Goal: Task Accomplishment & Management: Use online tool/utility

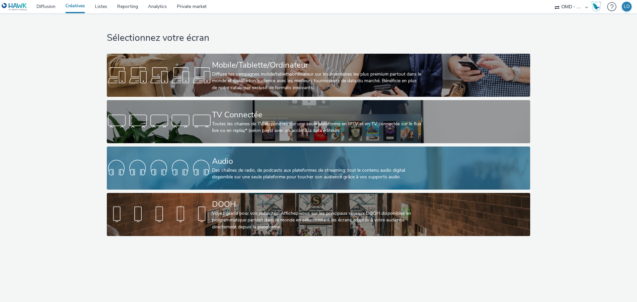
click at [236, 162] on div "Audio" at bounding box center [317, 162] width 210 height 12
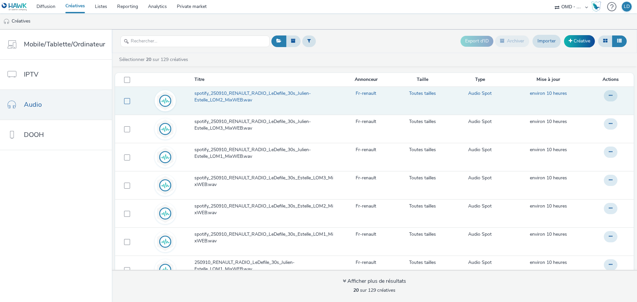
click at [127, 101] on span at bounding box center [127, 101] width 6 height 6
checkbox input "true"
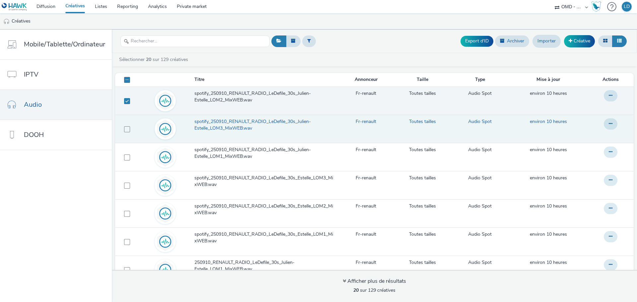
click at [129, 127] on td at bounding box center [126, 129] width 22 height 28
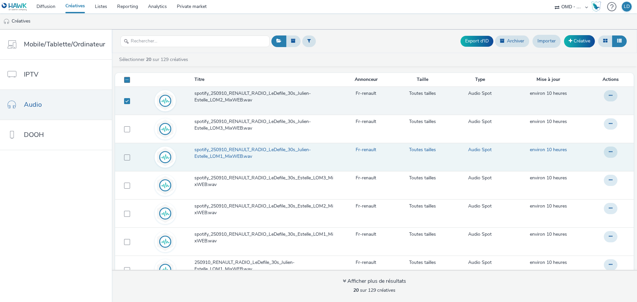
click at [127, 164] on td at bounding box center [126, 157] width 22 height 28
click at [125, 156] on span at bounding box center [127, 158] width 6 height 6
checkbox input "true"
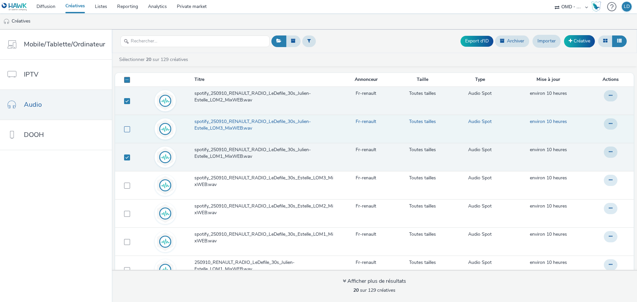
click at [125, 126] on span at bounding box center [127, 129] width 6 height 6
checkbox input "true"
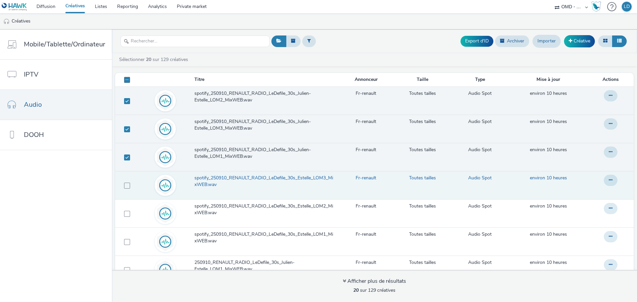
click at [130, 189] on td at bounding box center [126, 185] width 22 height 28
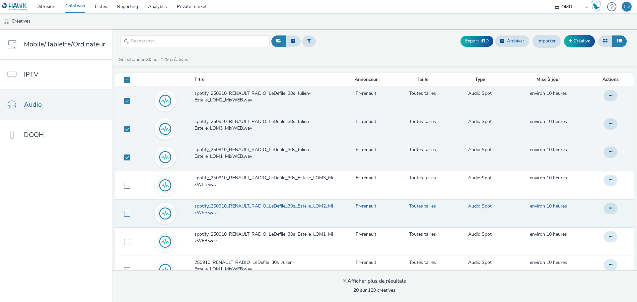
click at [124, 212] on span at bounding box center [127, 214] width 6 height 6
checkbox input "true"
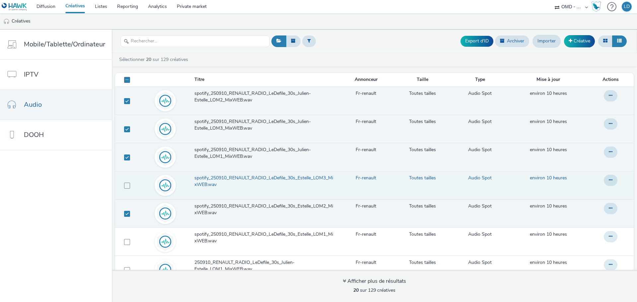
click at [125, 189] on td at bounding box center [126, 185] width 22 height 28
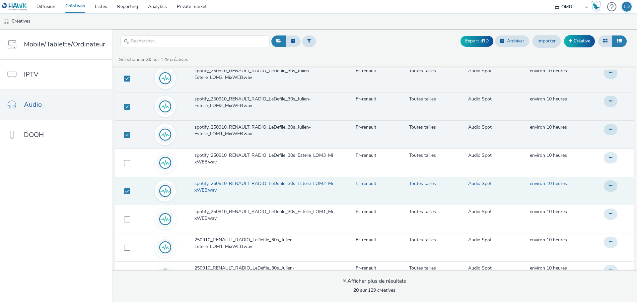
scroll to position [33, 0]
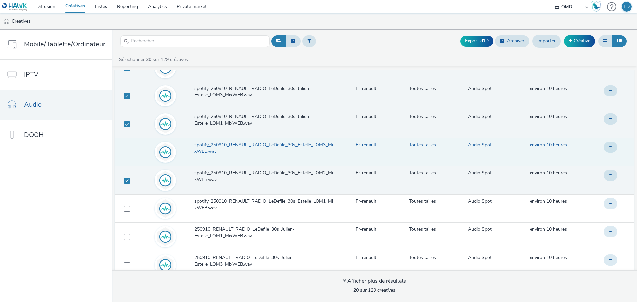
click at [124, 150] on span at bounding box center [127, 153] width 6 height 6
checkbox input "true"
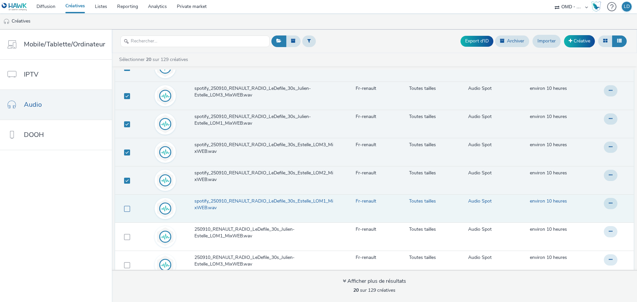
click at [125, 209] on span at bounding box center [127, 209] width 6 height 6
checkbox input "true"
click at [604, 203] on button at bounding box center [611, 203] width 14 height 11
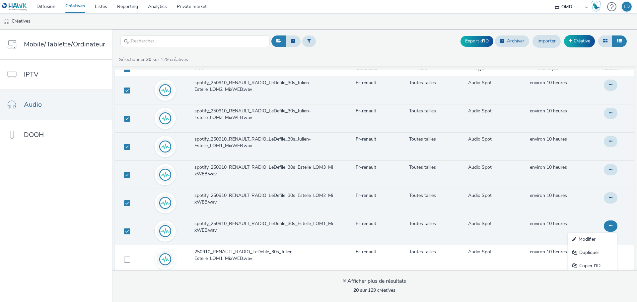
scroll to position [0, 0]
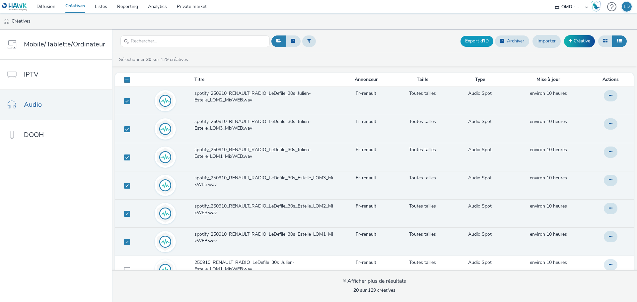
click at [479, 36] on button "Export d'ID" at bounding box center [476, 41] width 33 height 11
checkbox input "false"
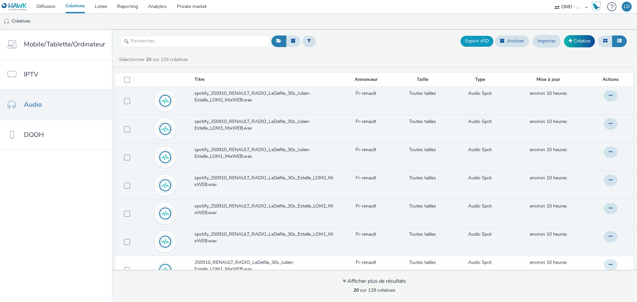
checkbox input "false"
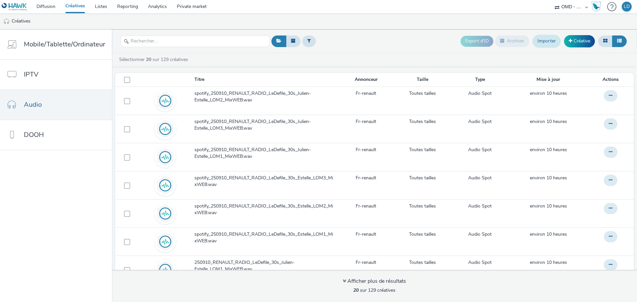
click at [545, 42] on link "Importer" at bounding box center [546, 41] width 28 height 13
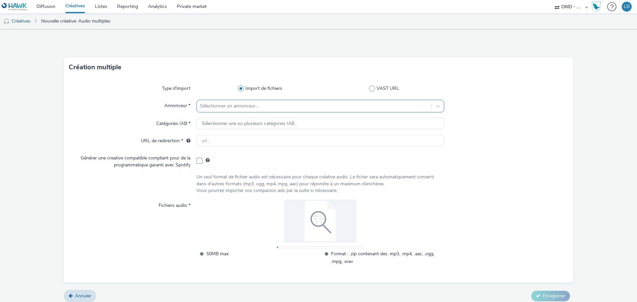
click at [210, 108] on div at bounding box center [314, 106] width 228 height 8
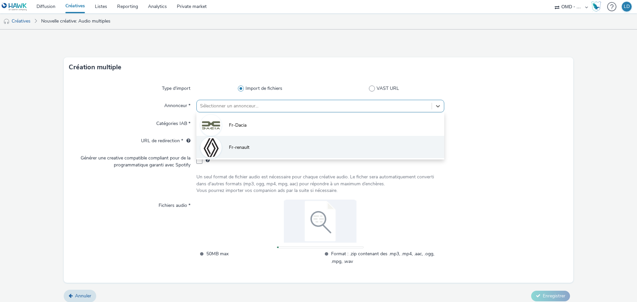
click at [257, 152] on li "Fr-renault" at bounding box center [320, 147] width 248 height 22
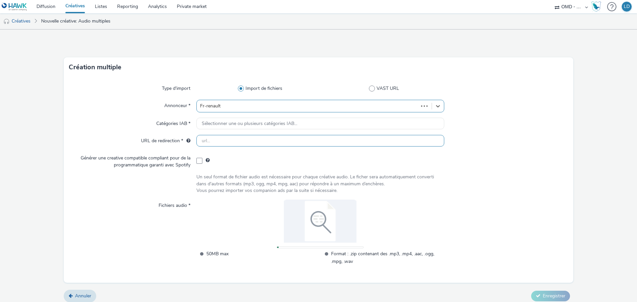
type input "[URL][DOMAIN_NAME]"
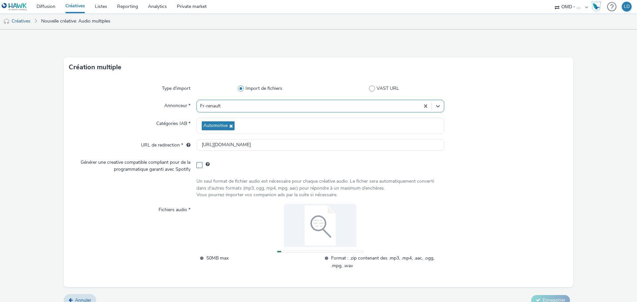
click at [196, 167] on span at bounding box center [199, 165] width 6 height 6
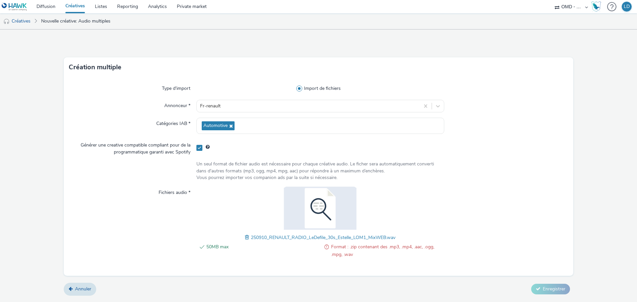
click at [338, 260] on div "50MB max Format : .zip contenant des .mp3, .mp4, .aac, .ogg, .mpg, .wav" at bounding box center [320, 254] width 248 height 22
click at [346, 252] on span "Format : .zip contenant des .mp3, .mp4, .aac, .ogg, .mpg, .wav" at bounding box center [387, 250] width 113 height 15
click at [389, 249] on span "Format : .zip contenant des .mp3, .mp4, .aac, .ogg, .mpg, .wav" at bounding box center [387, 250] width 113 height 15
click at [60, 21] on link "Nouvelle créative: Audio multiples" at bounding box center [76, 21] width 76 height 16
checkbox input "false"
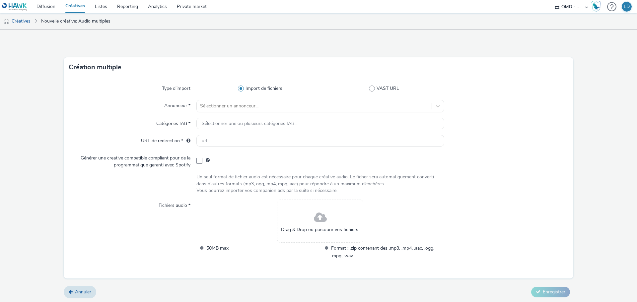
click at [25, 22] on link "Créatives" at bounding box center [17, 21] width 34 height 16
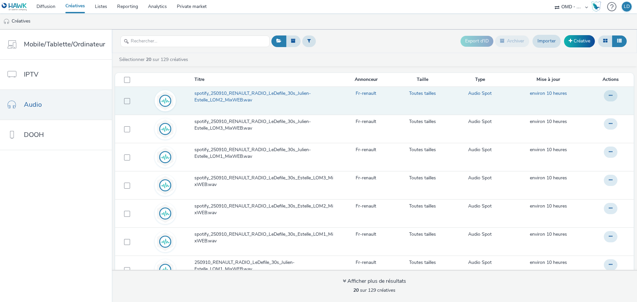
click at [121, 100] on td at bounding box center [126, 101] width 22 height 28
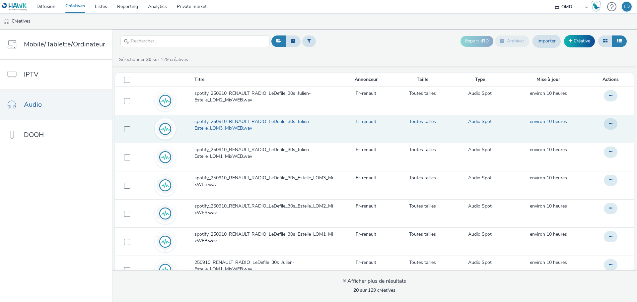
click at [128, 128] on td at bounding box center [126, 129] width 22 height 28
click at [125, 130] on span at bounding box center [127, 129] width 6 height 6
checkbox input "true"
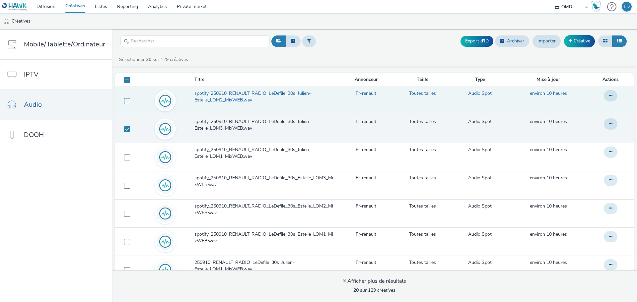
click at [125, 99] on span at bounding box center [127, 101] width 6 height 6
checkbox input "true"
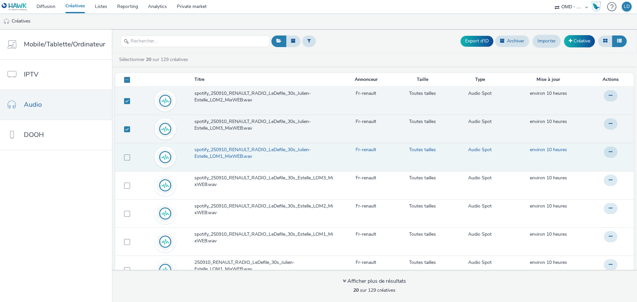
click at [124, 153] on td at bounding box center [126, 157] width 22 height 28
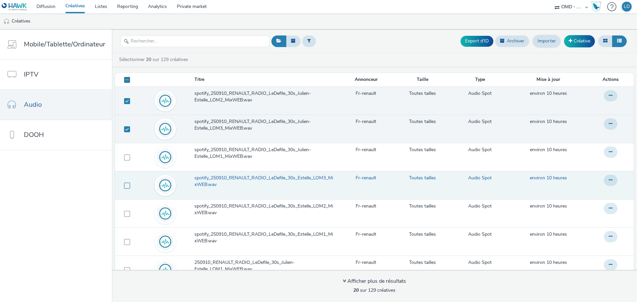
click at [128, 188] on span at bounding box center [127, 186] width 6 height 6
checkbox input "true"
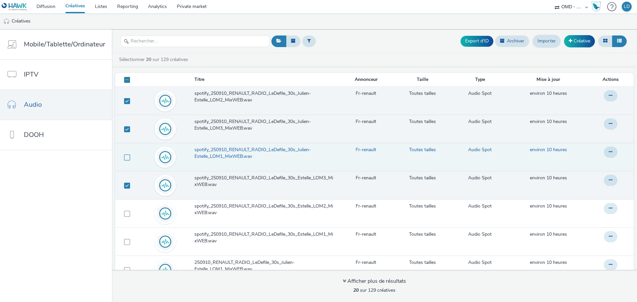
click at [126, 159] on span at bounding box center [127, 158] width 6 height 6
checkbox input "true"
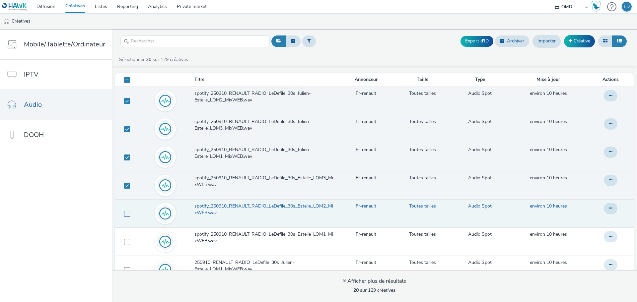
click at [128, 213] on span at bounding box center [127, 214] width 6 height 6
checkbox input "true"
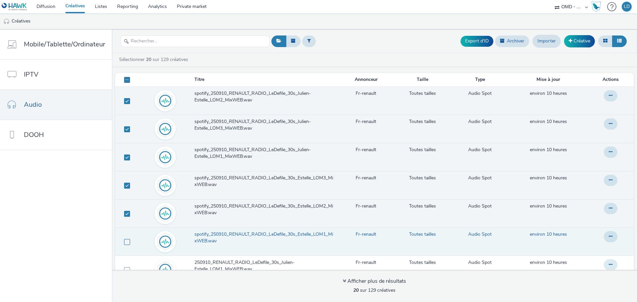
click at [124, 243] on span at bounding box center [127, 242] width 6 height 6
checkbox input "true"
click at [509, 44] on button "Archiver" at bounding box center [512, 40] width 34 height 11
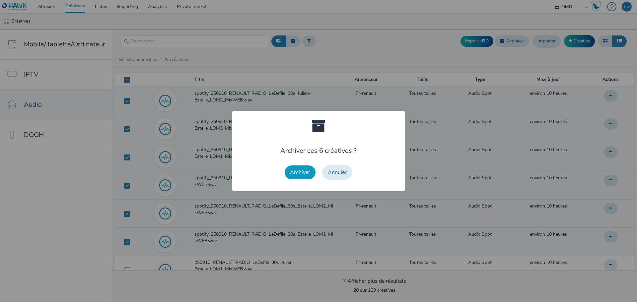
click at [296, 174] on button "Archiver" at bounding box center [300, 173] width 31 height 14
